Goal: Information Seeking & Learning: Learn about a topic

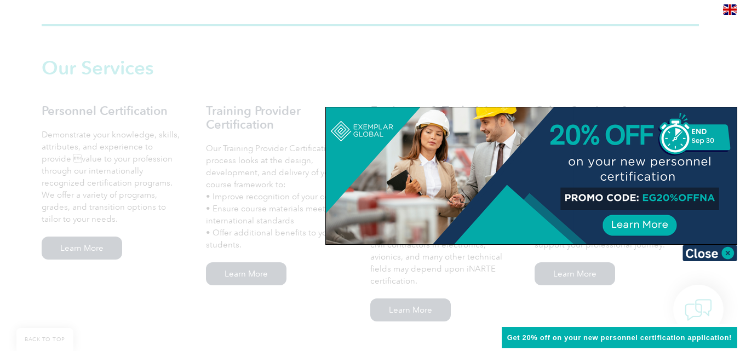
scroll to position [730, 0]
click at [726, 250] on img at bounding box center [709, 253] width 55 height 16
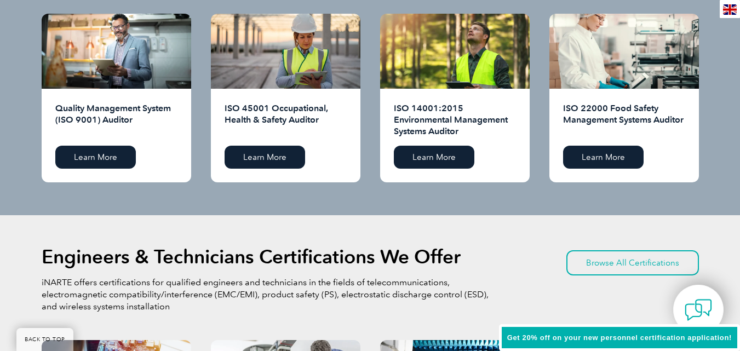
scroll to position [1087, 0]
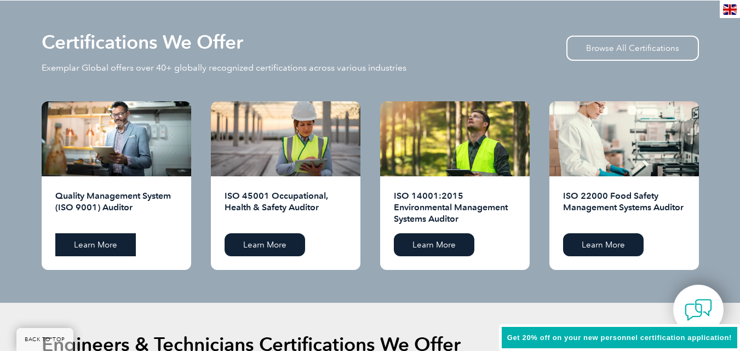
click at [83, 240] on link "Learn More" at bounding box center [95, 244] width 81 height 23
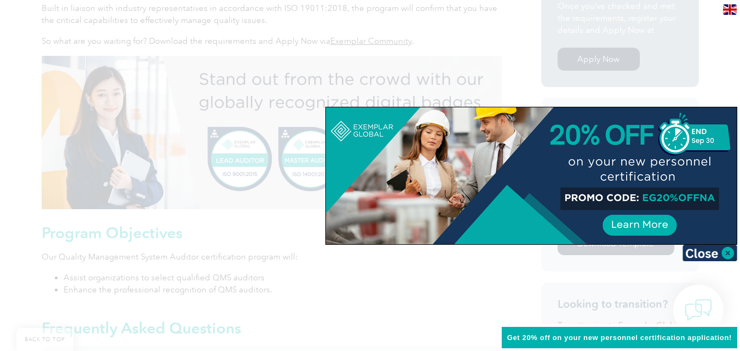
scroll to position [397, 0]
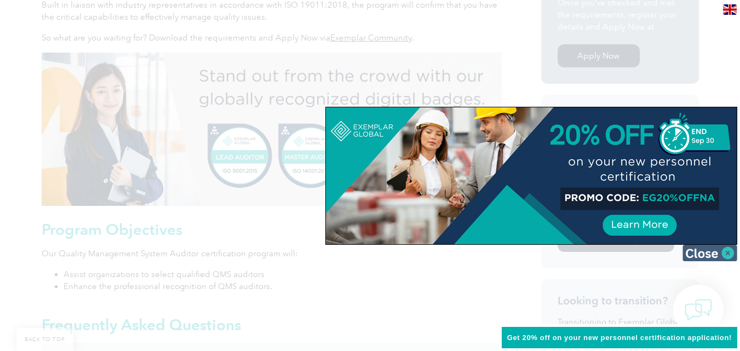
click at [727, 253] on img at bounding box center [709, 253] width 55 height 16
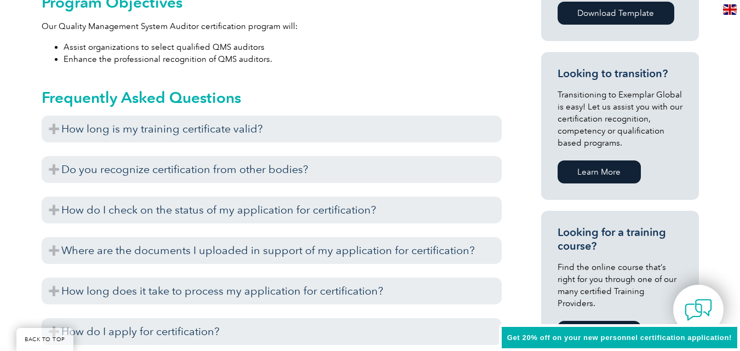
scroll to position [627, 0]
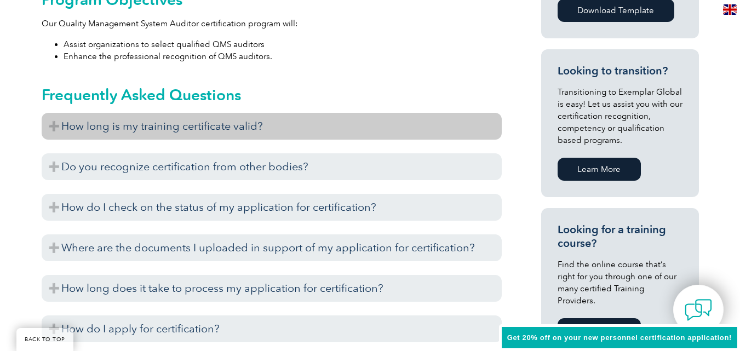
click at [309, 123] on h3 "How long is my training certificate valid?" at bounding box center [272, 126] width 460 height 27
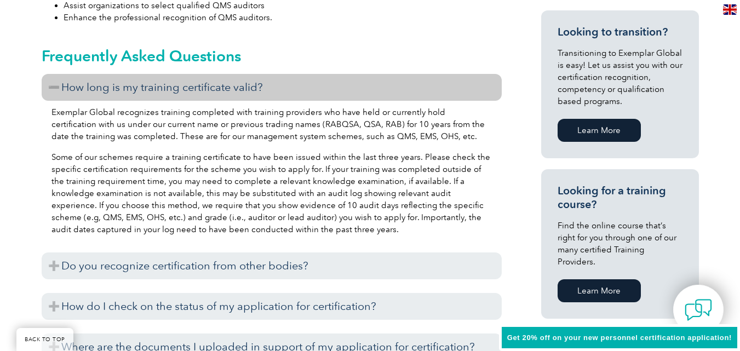
scroll to position [667, 0]
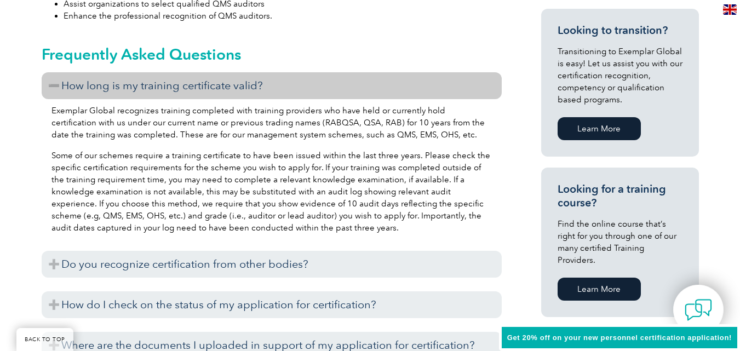
click at [353, 216] on p "Some of our schemes require a training certificate to have been issued within t…" at bounding box center [271, 192] width 440 height 84
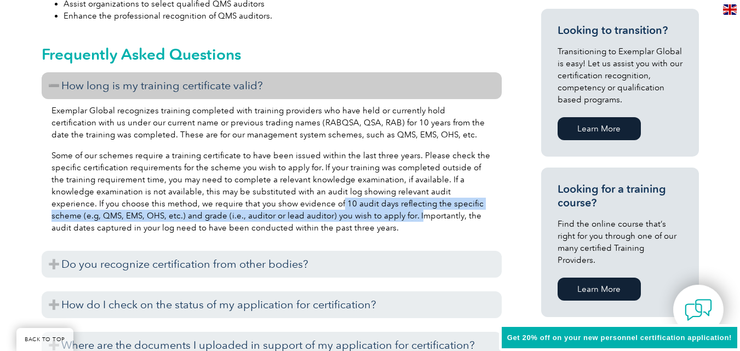
drag, startPoint x: 270, startPoint y: 207, endPoint x: 257, endPoint y: 205, distance: 13.2
click at [261, 206] on p "Some of our schemes require a training certificate to have been issued within t…" at bounding box center [271, 192] width 440 height 84
click at [338, 216] on p "Some of our schemes require a training certificate to have been issued within t…" at bounding box center [271, 192] width 440 height 84
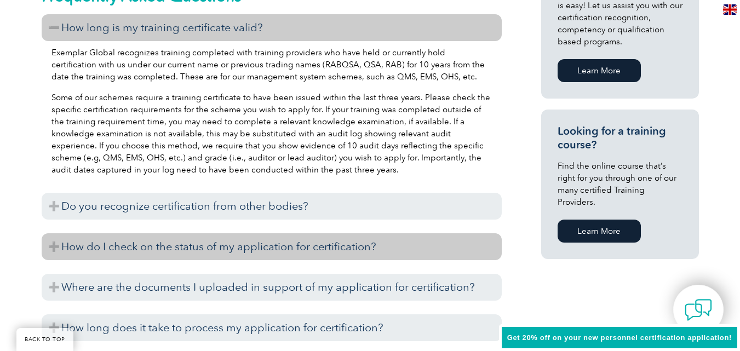
scroll to position [736, 0]
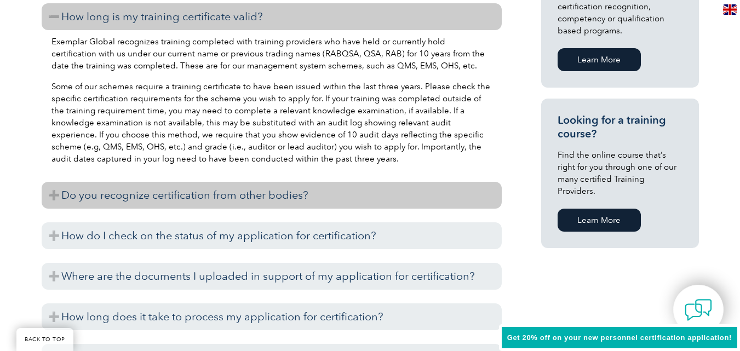
click at [191, 202] on h3 "Do you recognize certification from other bodies?" at bounding box center [272, 195] width 460 height 27
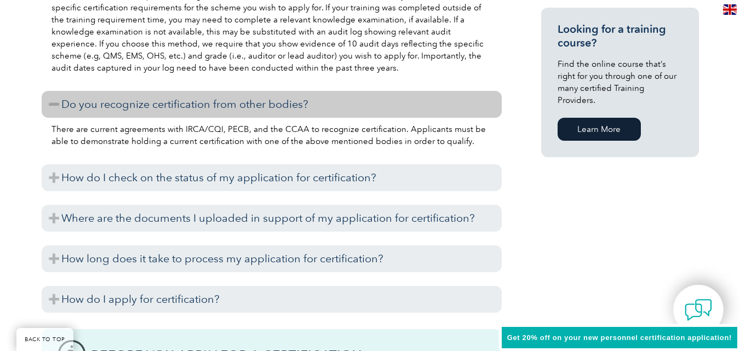
scroll to position [828, 0]
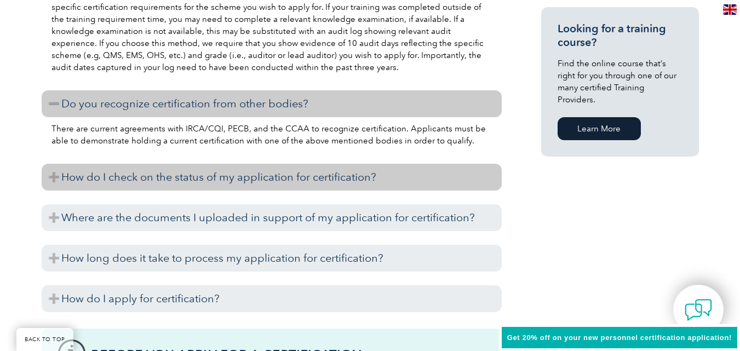
click at [314, 181] on h3 "How do I check on the status of my application for certification?" at bounding box center [272, 177] width 460 height 27
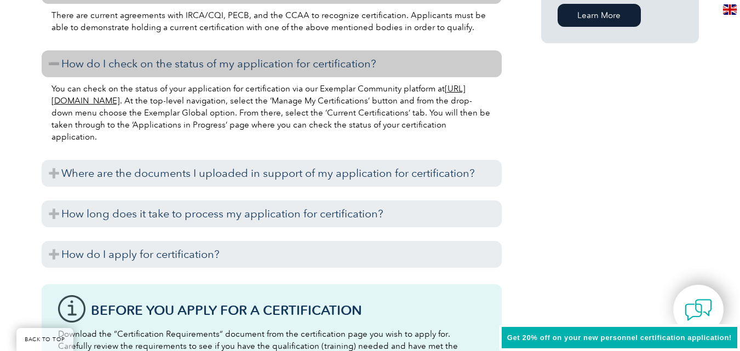
scroll to position [948, 0]
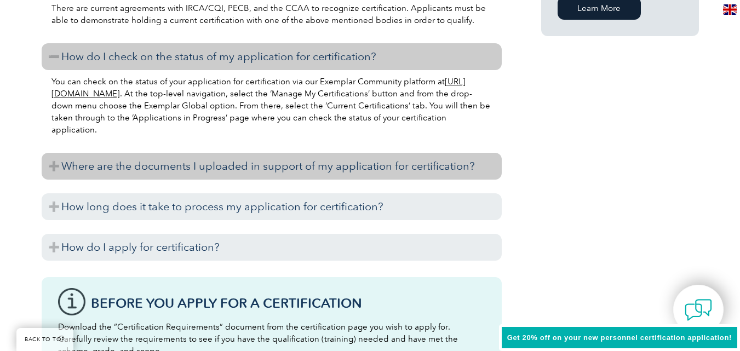
click at [325, 167] on h3 "Where are the documents I uploaded in support of my application for certificati…" at bounding box center [272, 166] width 460 height 27
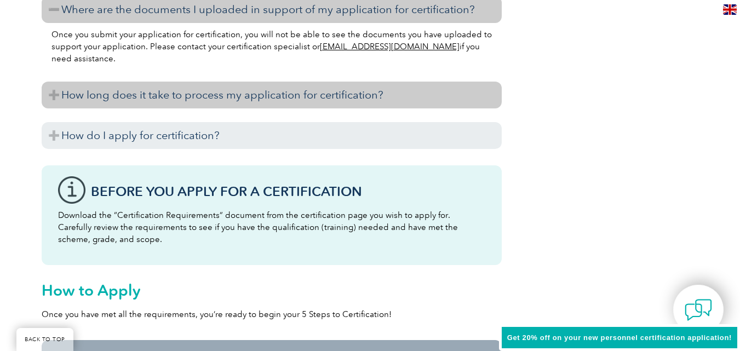
scroll to position [1105, 0]
click at [354, 97] on h3 "How long does it take to process my application for certification?" at bounding box center [272, 94] width 460 height 27
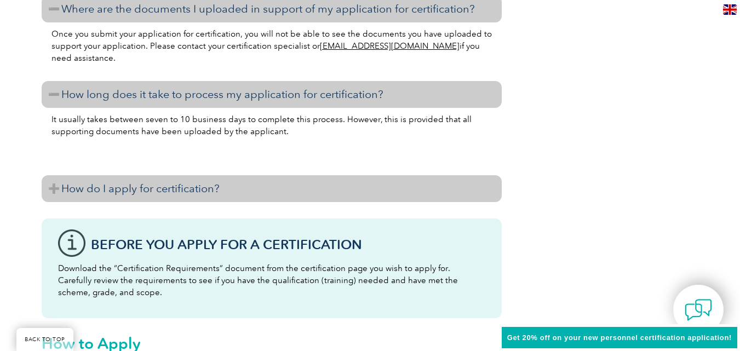
click at [296, 191] on h3 "How do I apply for certification?" at bounding box center [272, 188] width 460 height 27
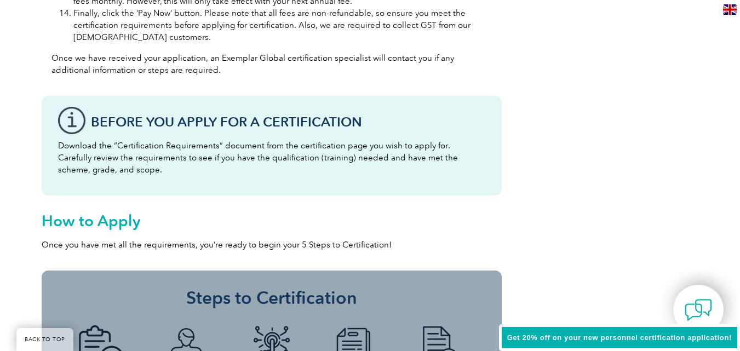
scroll to position [1733, 0]
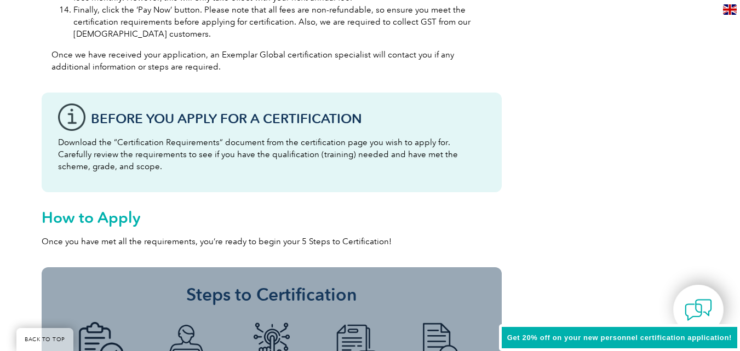
click at [231, 145] on p "Download the “Certification Requirements” document from the certification page …" at bounding box center [271, 154] width 427 height 36
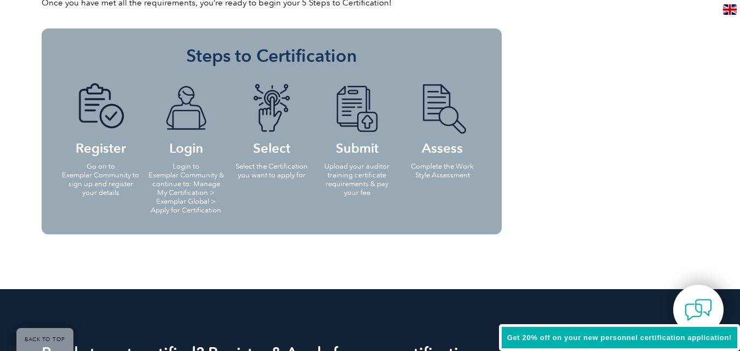
scroll to position [1985, 0]
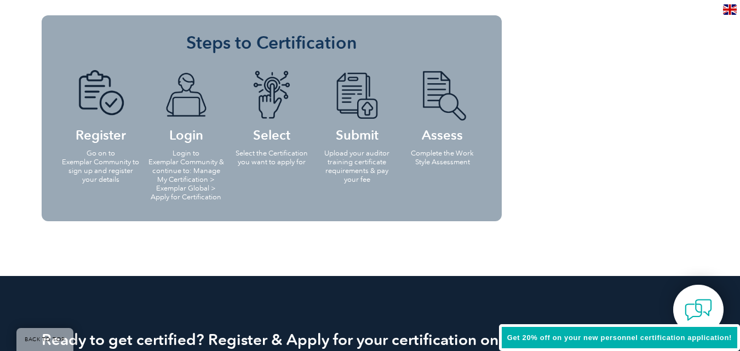
click at [369, 168] on p "Upload your auditor training certificate requirements & pay your fee" at bounding box center [357, 166] width 79 height 35
click at [355, 81] on img at bounding box center [357, 95] width 60 height 50
click at [357, 175] on p "Upload your auditor training certificate requirements & pay your fee" at bounding box center [357, 166] width 79 height 35
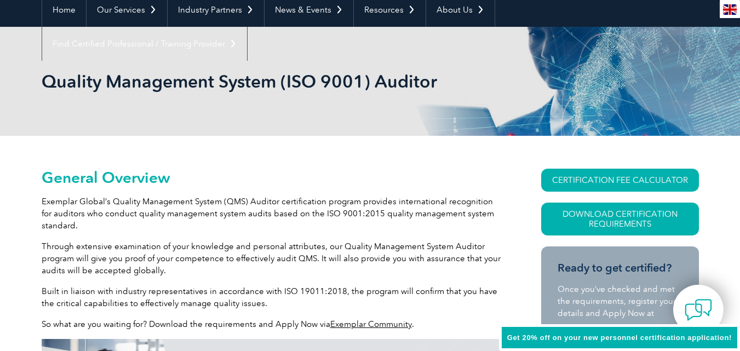
scroll to position [0, 0]
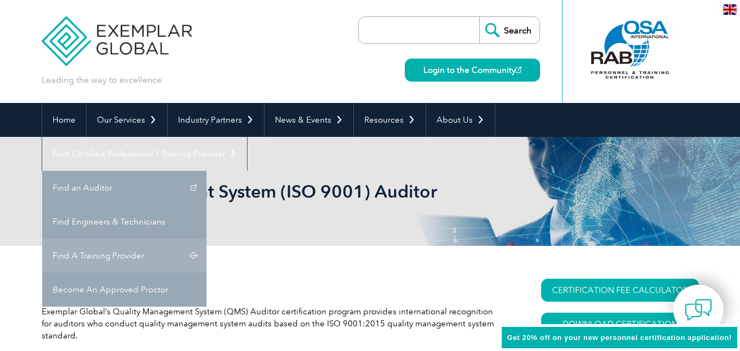
click at [207, 239] on link "Find A Training Provider" at bounding box center [124, 256] width 164 height 34
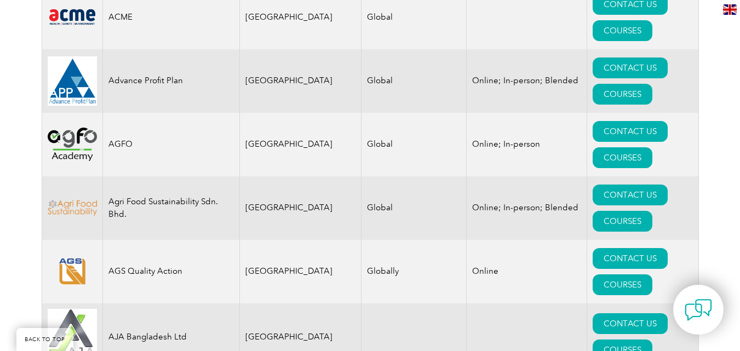
scroll to position [909, 0]
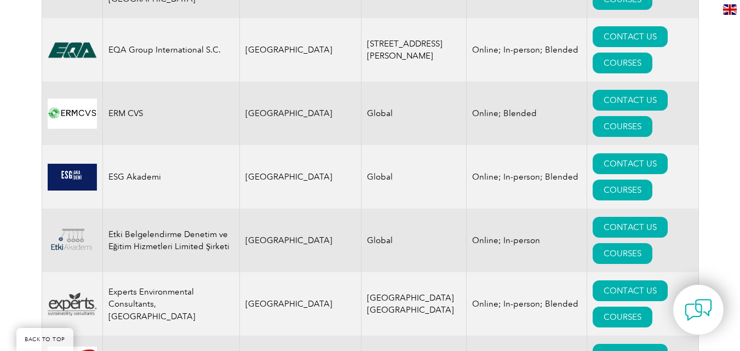
scroll to position [5632, 0]
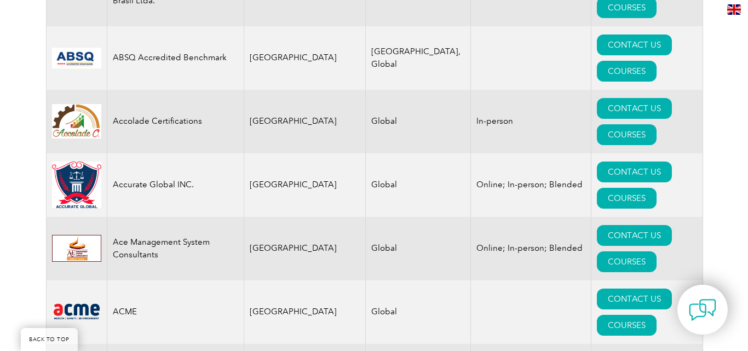
scroll to position [613, 0]
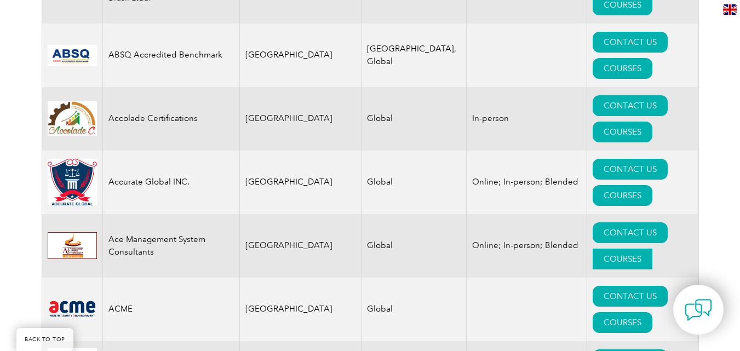
click at [631, 249] on link "COURSES" at bounding box center [623, 259] width 60 height 21
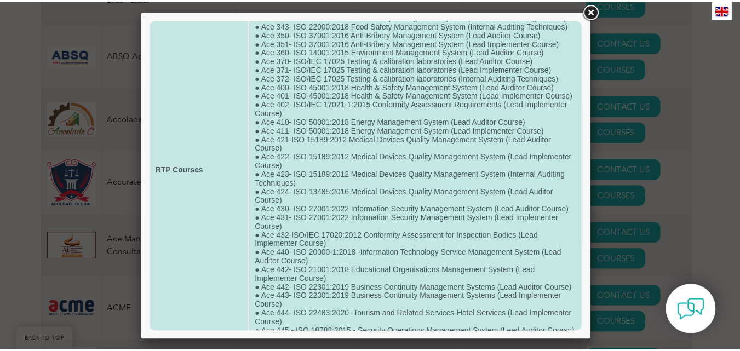
scroll to position [0, 0]
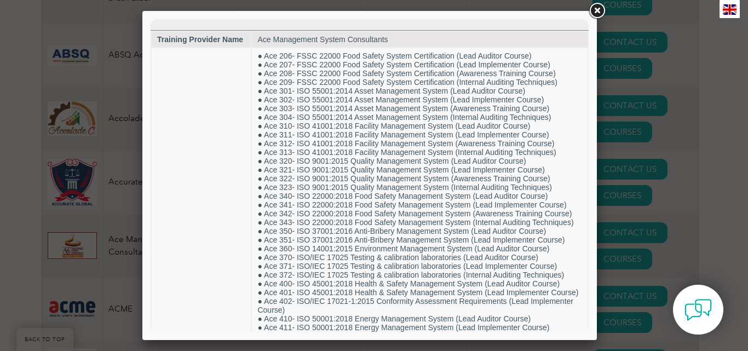
click at [598, 15] on link at bounding box center [597, 11] width 20 height 20
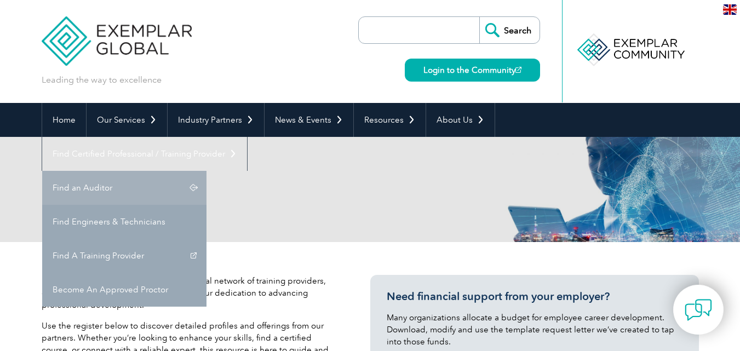
click at [207, 171] on link "Find an Auditor" at bounding box center [124, 188] width 164 height 34
